Goal: Task Accomplishment & Management: Use online tool/utility

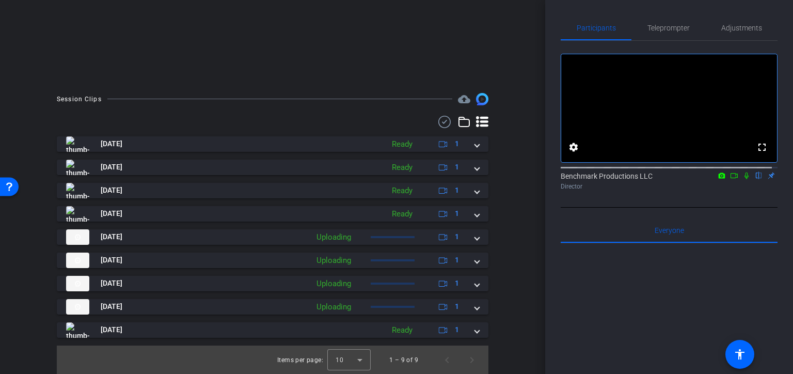
click at [479, 120] on icon at bounding box center [482, 122] width 12 height 12
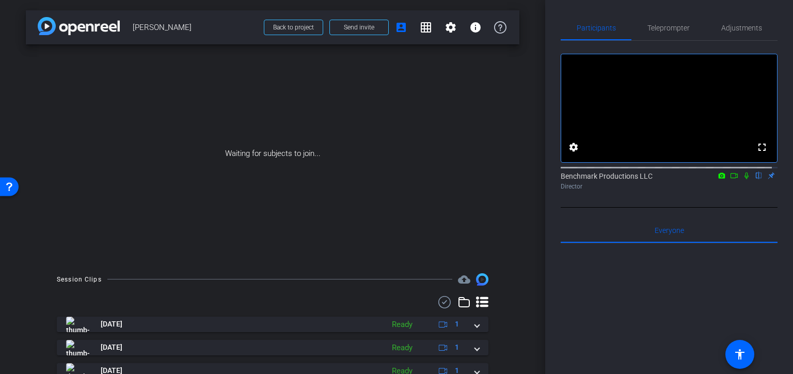
scroll to position [181, 0]
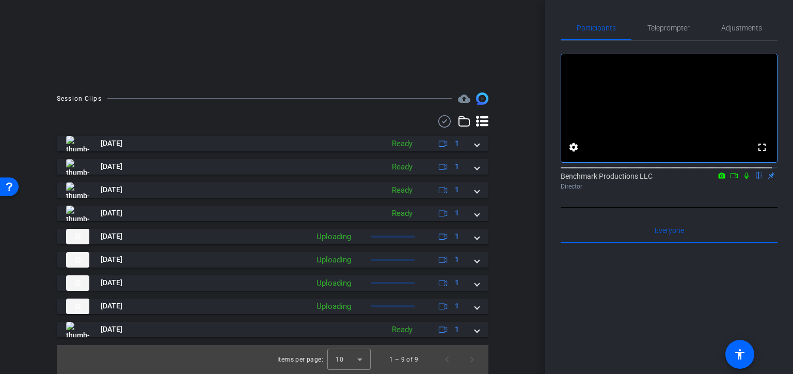
click at [476, 123] on icon at bounding box center [482, 121] width 12 height 12
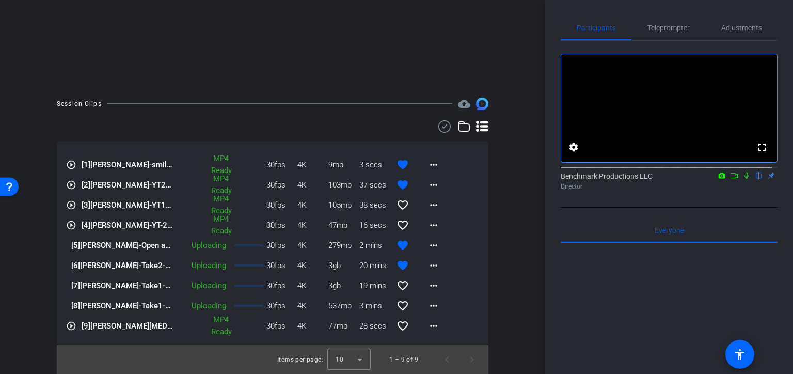
scroll to position [176, 0]
click at [431, 248] on mat-icon "more_horiz" at bounding box center [434, 245] width 12 height 12
click at [506, 218] on div at bounding box center [396, 187] width 793 height 374
click at [428, 266] on mat-icon "more_horiz" at bounding box center [434, 265] width 12 height 12
click at [519, 232] on div at bounding box center [396, 187] width 793 height 374
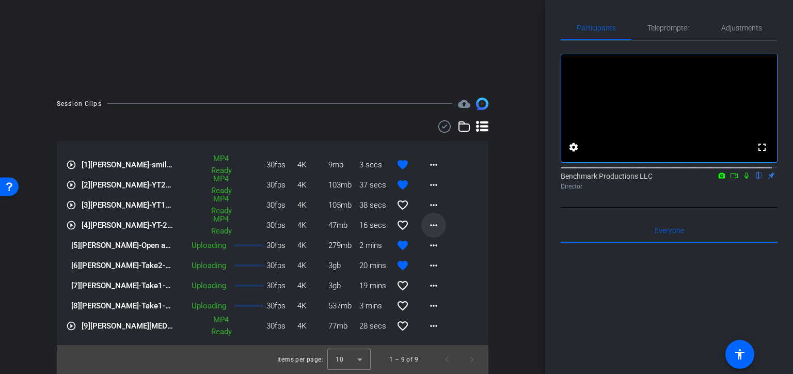
click at [428, 227] on mat-icon "more_horiz" at bounding box center [434, 225] width 12 height 12
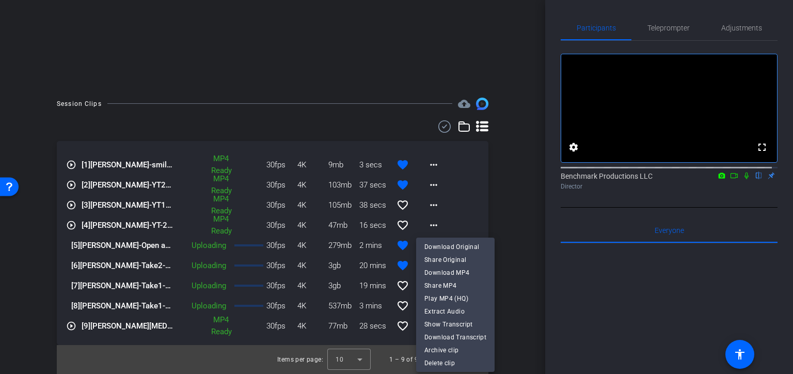
click at [512, 194] on div at bounding box center [396, 187] width 793 height 374
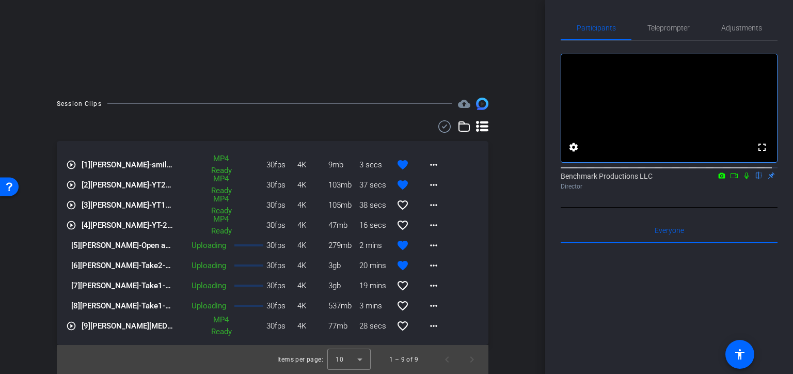
click at [514, 195] on div "Session Clips cloud_upload play_circle_outline [1] Blaise Thomas-smile-2025-09-…" at bounding box center [273, 236] width 494 height 276
